Goal: Check status

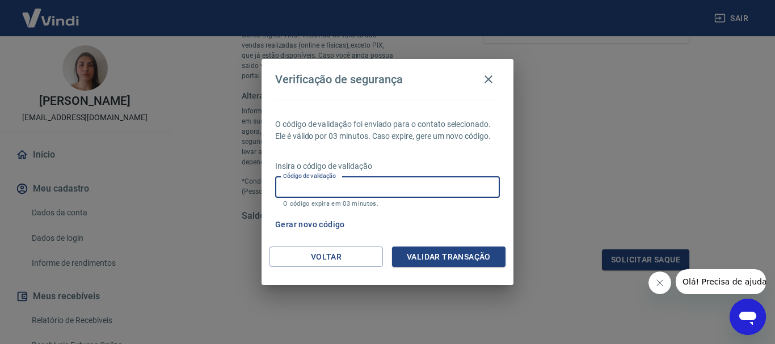
click at [424, 188] on input "Código de validação" at bounding box center [387, 187] width 225 height 21
type input "362882"
click at [435, 256] on button "Validar transação" at bounding box center [448, 257] width 113 height 21
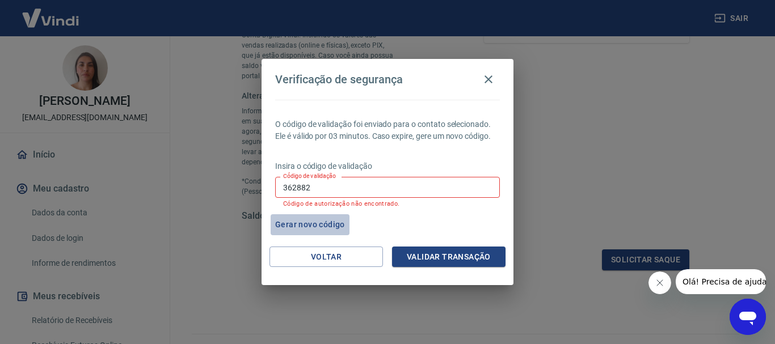
click at [319, 222] on button "Gerar novo código" at bounding box center [309, 224] width 79 height 21
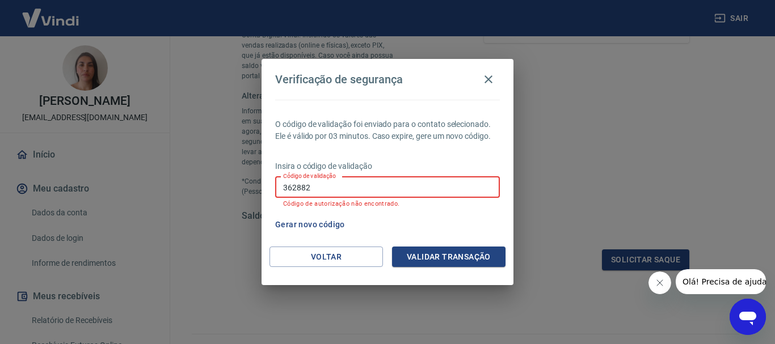
drag, startPoint x: 332, startPoint y: 183, endPoint x: 227, endPoint y: 173, distance: 105.4
click at [230, 175] on div "Verificação de segurança O código de validação foi enviado para o contato selec…" at bounding box center [387, 172] width 775 height 344
type input "296012"
click at [424, 255] on button "Validar transação" at bounding box center [448, 257] width 113 height 21
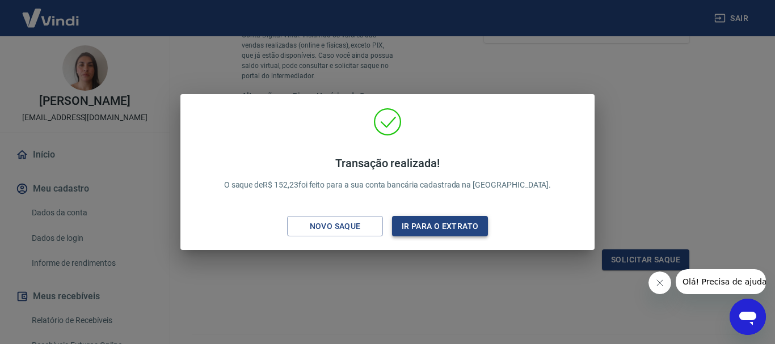
click at [443, 226] on button "Ir para o extrato" at bounding box center [440, 226] width 96 height 21
